Goal: Find specific page/section: Find specific page/section

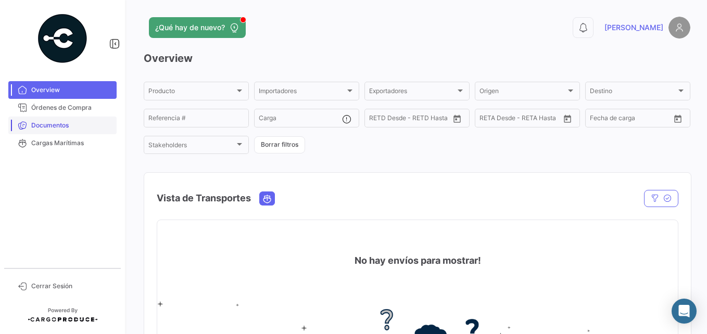
click at [51, 126] on span "Documentos" at bounding box center [71, 125] width 81 height 9
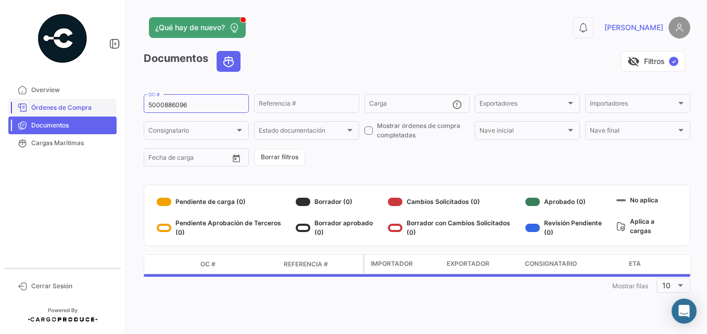
drag, startPoint x: 199, startPoint y: 104, endPoint x: 95, endPoint y: 104, distance: 104.2
click at [95, 104] on mat-sidenav-container "Overview Órdenes de Compra Documentos Cargas Marítimas Cerrar Sesión ¿Qué hay d…" at bounding box center [353, 167] width 707 height 334
paste input "97783"
type input "5000897783"
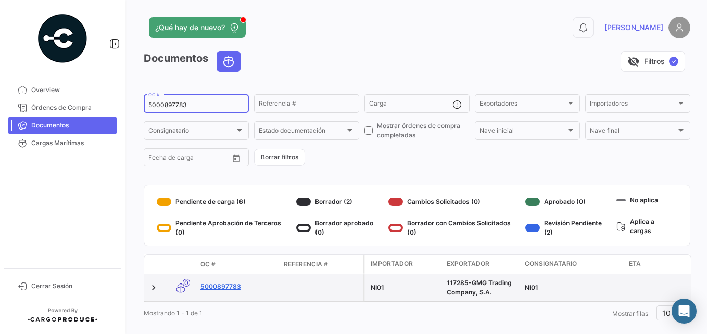
click at [224, 284] on link "5000897783" at bounding box center [238, 286] width 75 height 9
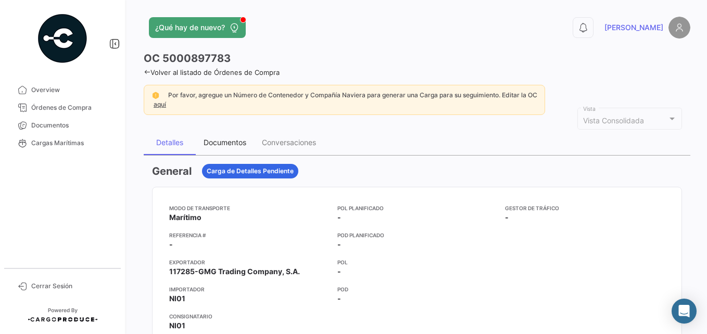
click at [225, 139] on div "Documentos" at bounding box center [225, 142] width 43 height 9
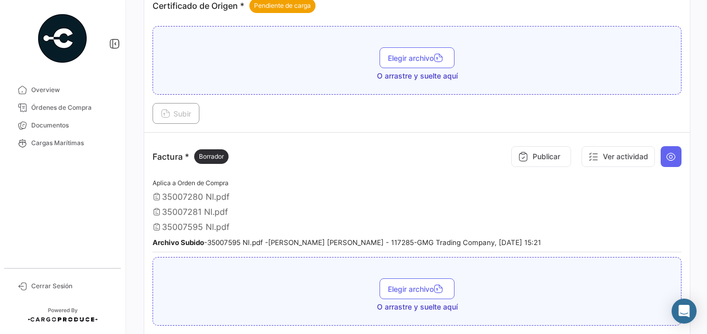
scroll to position [642, 0]
